Goal: Book appointment/travel/reservation

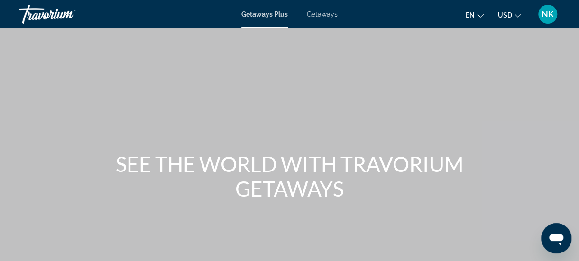
click at [317, 15] on span "Getaways" at bounding box center [322, 14] width 31 height 8
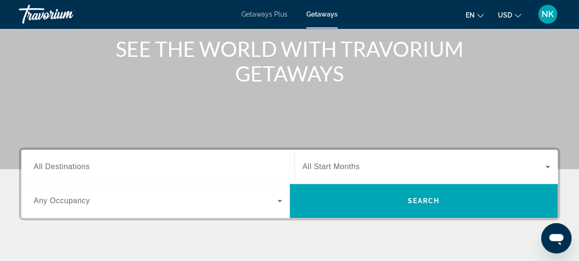
scroll to position [121, 0]
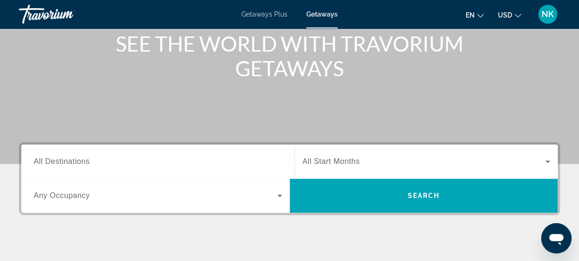
click at [49, 163] on span "All Destinations" at bounding box center [62, 162] width 56 height 8
click at [49, 163] on input "Destination All Destinations" at bounding box center [158, 162] width 249 height 11
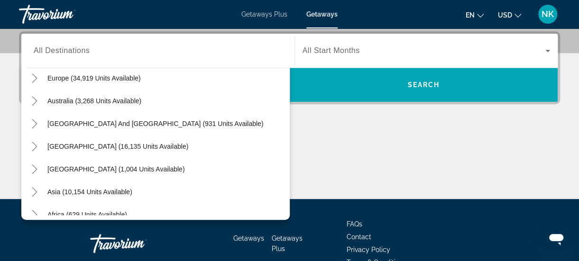
scroll to position [154, 0]
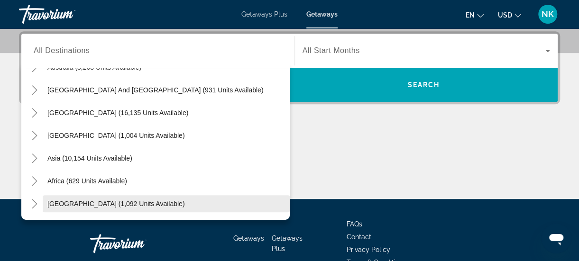
click at [105, 205] on span "[GEOGRAPHIC_DATA] (1,092 units available)" at bounding box center [115, 204] width 137 height 8
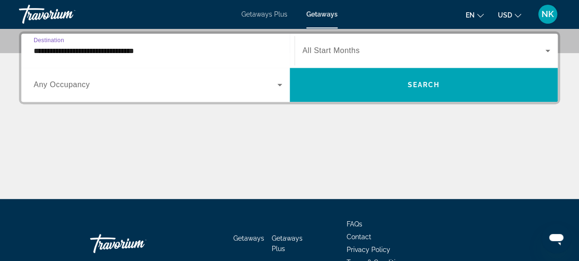
click at [93, 50] on input "**********" at bounding box center [158, 51] width 249 height 11
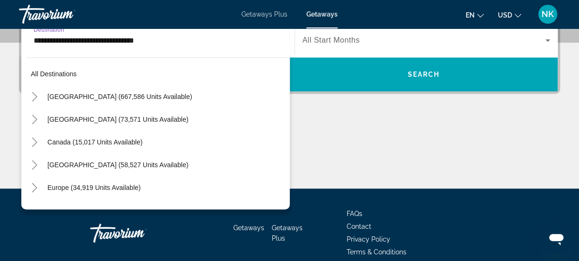
scroll to position [216, 0]
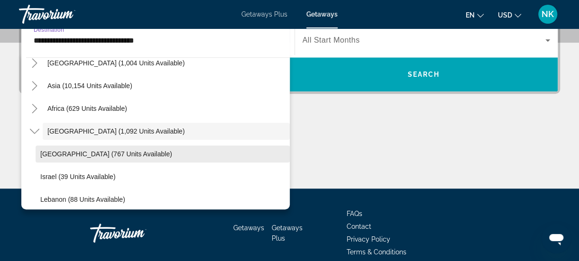
click at [70, 161] on span "Search widget" at bounding box center [163, 154] width 254 height 23
type input "**********"
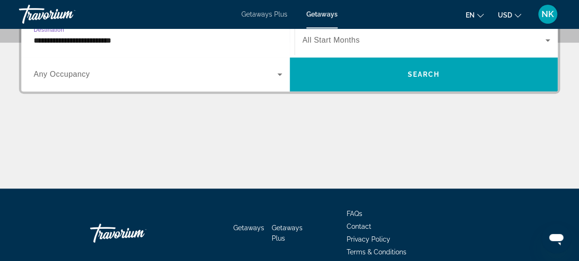
scroll to position [232, 0]
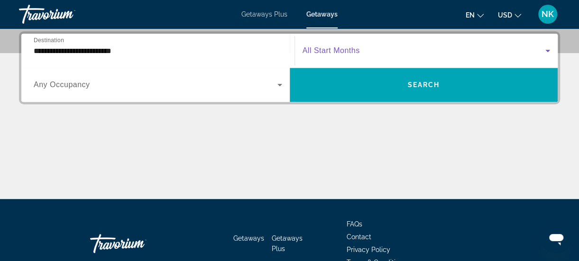
click at [362, 50] on span "Search widget" at bounding box center [424, 50] width 243 height 11
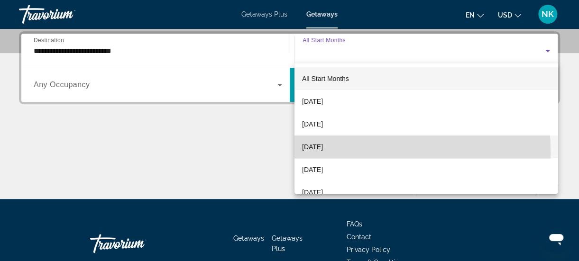
click at [317, 152] on span "[DATE]" at bounding box center [312, 146] width 21 height 11
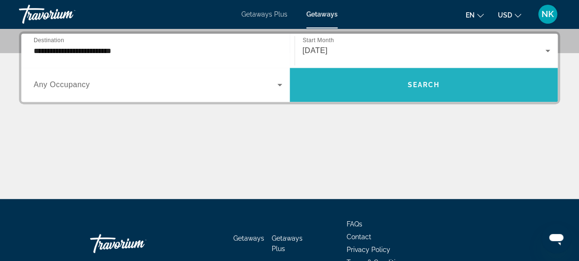
click at [419, 85] on span "Search" at bounding box center [424, 85] width 32 height 8
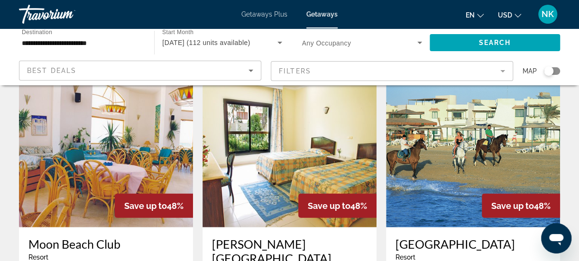
scroll to position [1100, 0]
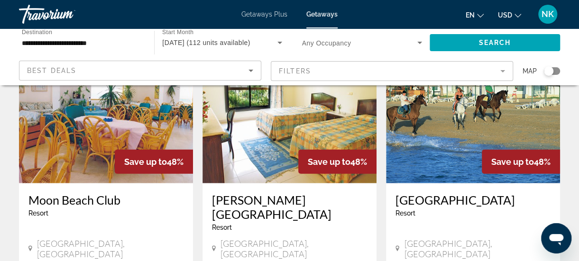
click at [257, 131] on img "Main content" at bounding box center [290, 108] width 174 height 152
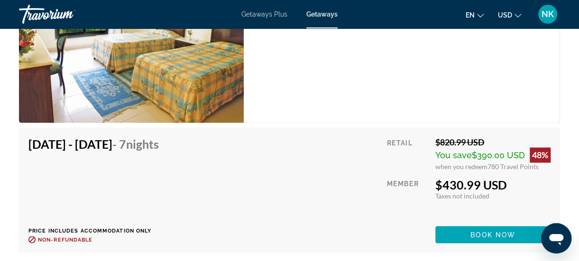
scroll to position [2435, 0]
